Goal: Task Accomplishment & Management: Complete application form

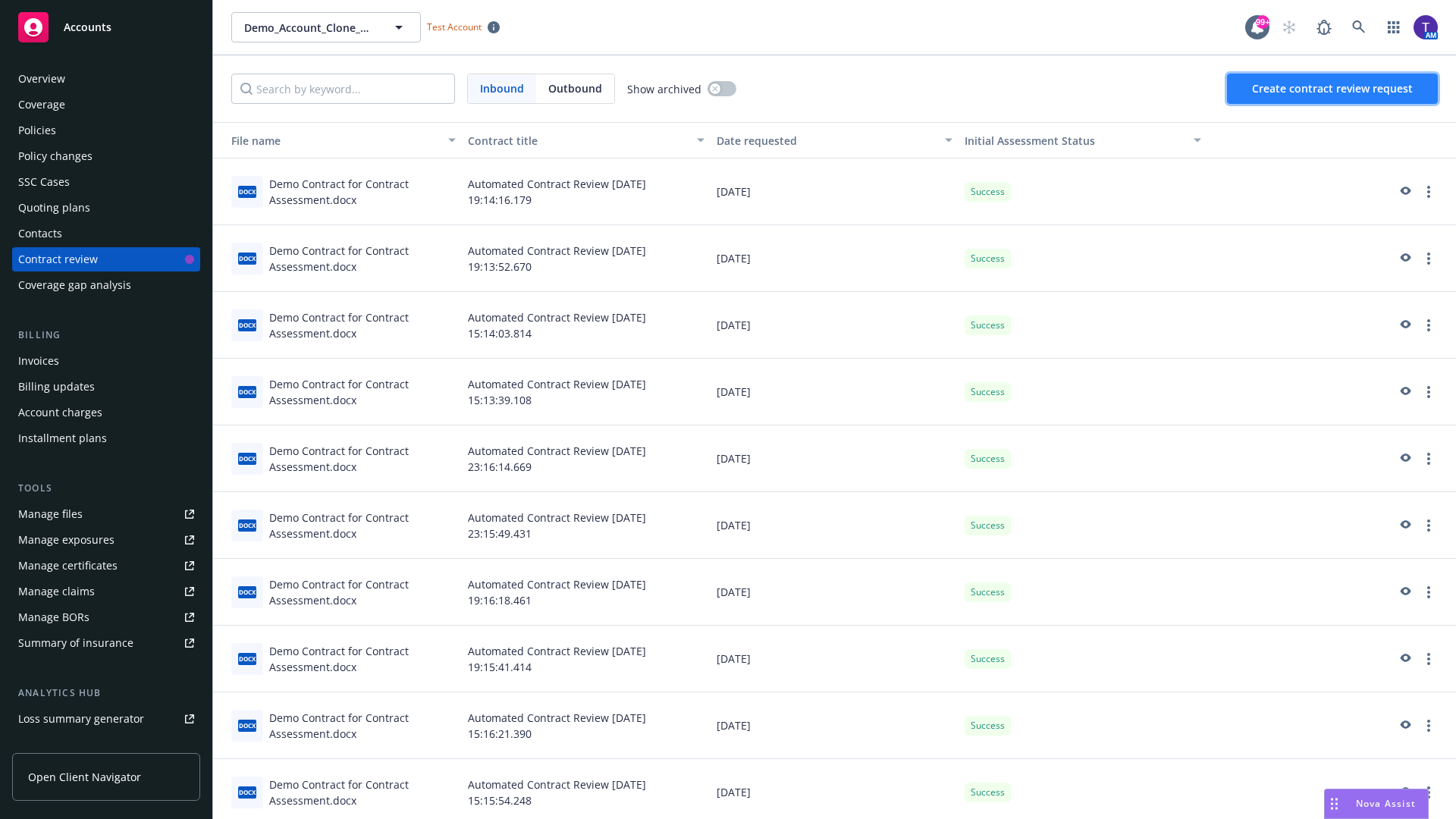
click at [1333, 89] on span "Create contract review request" at bounding box center [1333, 88] width 161 height 14
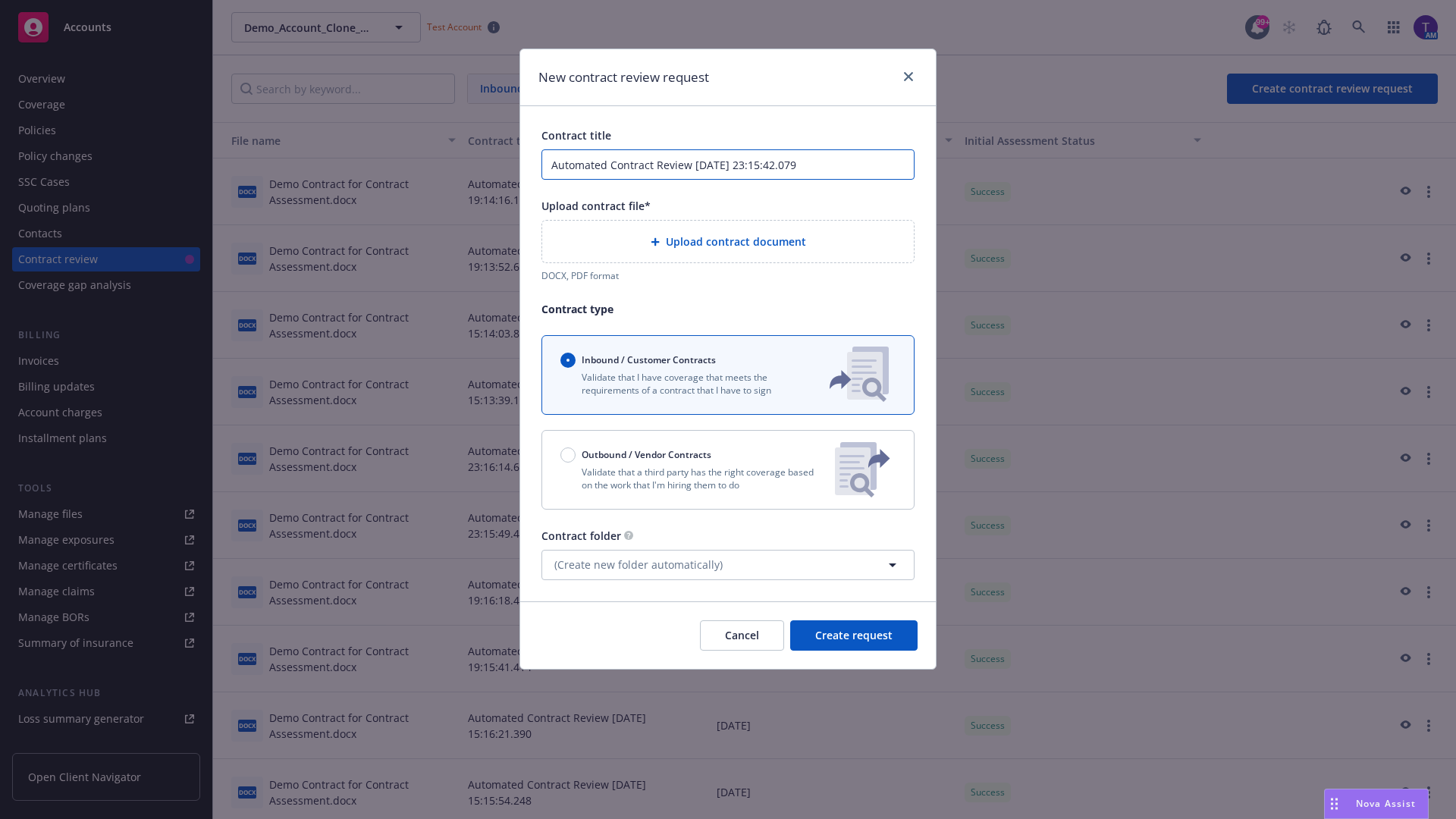
type input "Automated Contract Review 08-26-2025 23:15:42.079"
click at [728, 469] on p "Validate that a third party has the right coverage based on the work that I'm h…" at bounding box center [692, 478] width 263 height 26
radio input "false"
radio input "true"
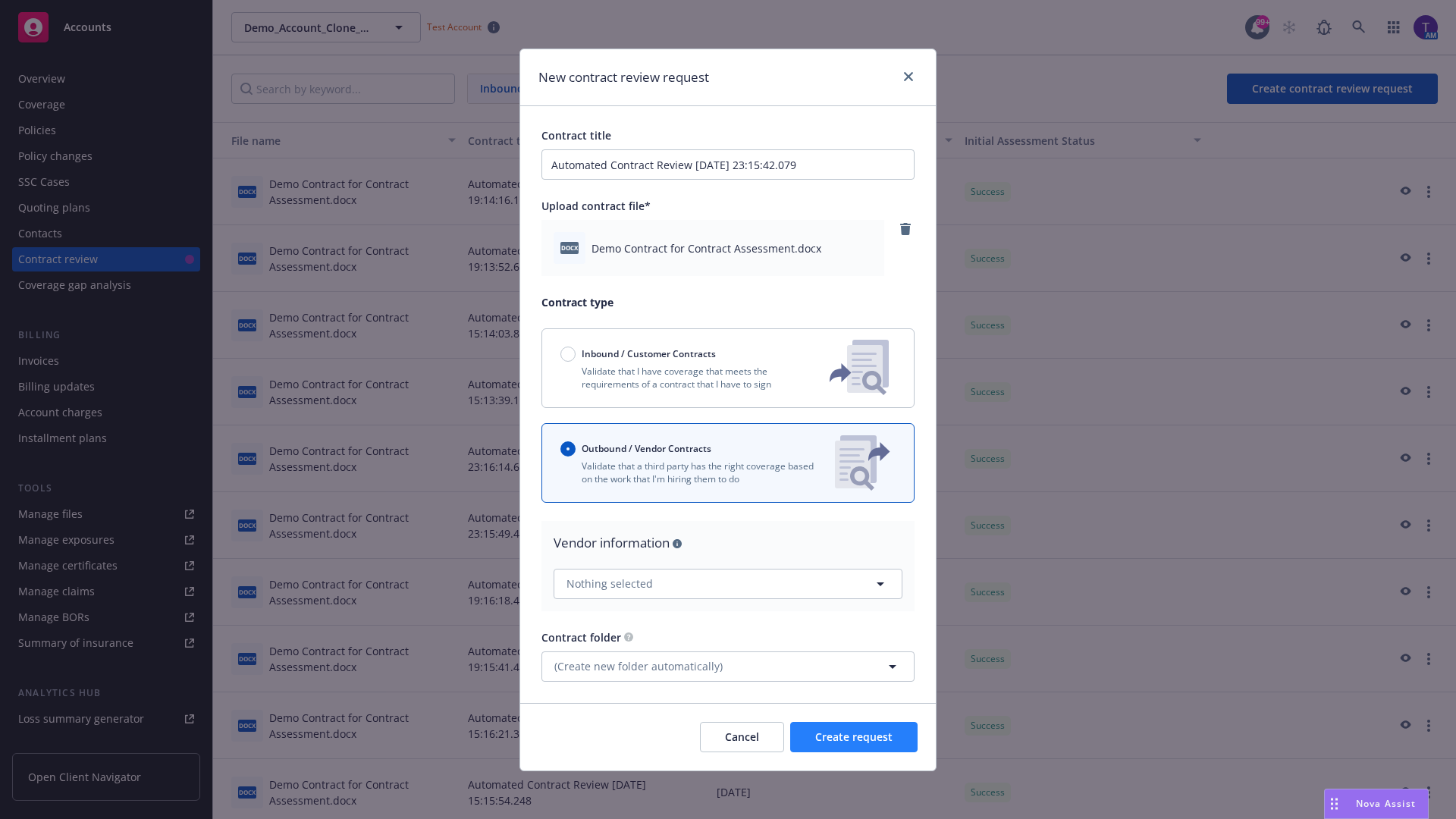
click at [854, 736] on span "Create request" at bounding box center [854, 736] width 77 height 14
